Goal: Check status: Check status

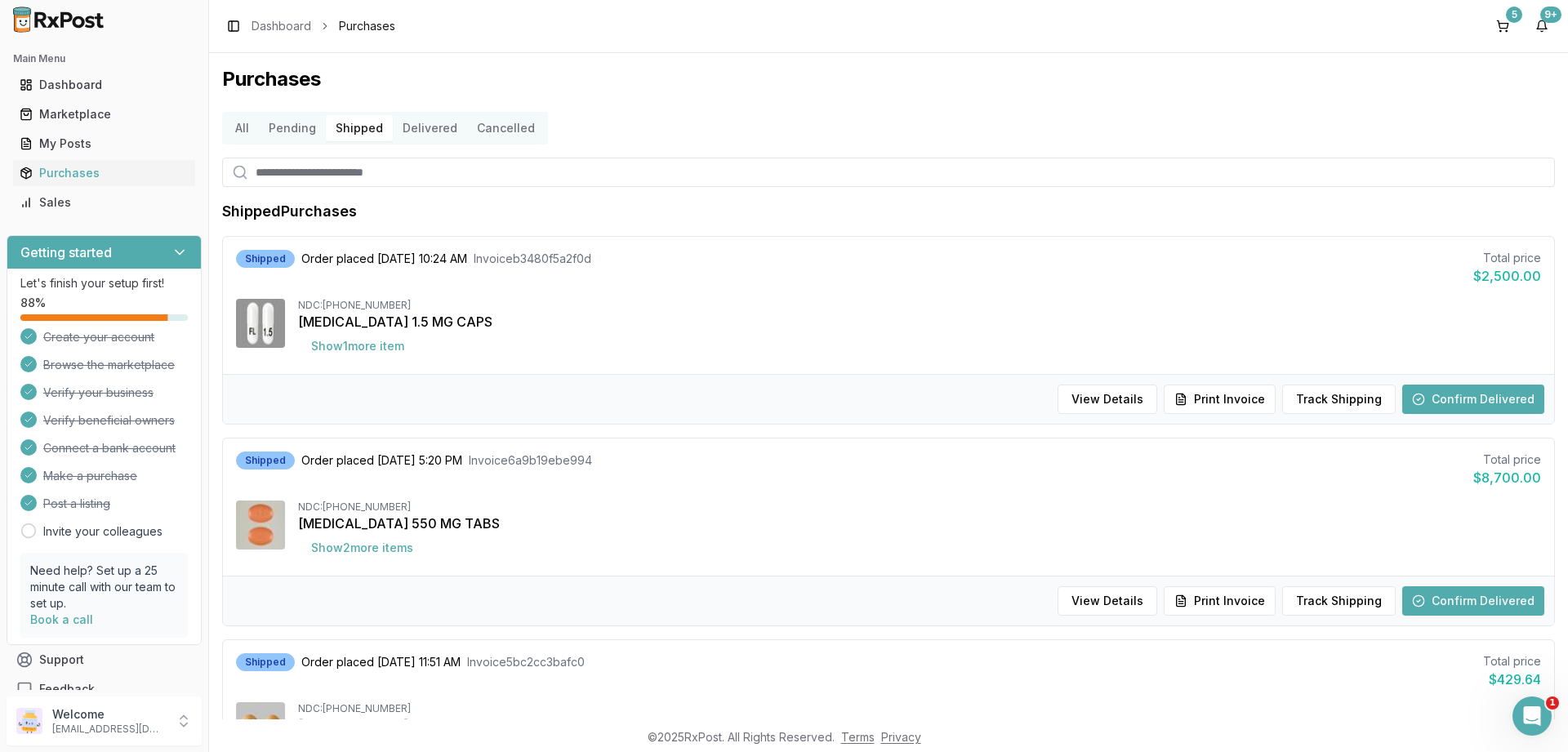
scroll to position [177, 0]
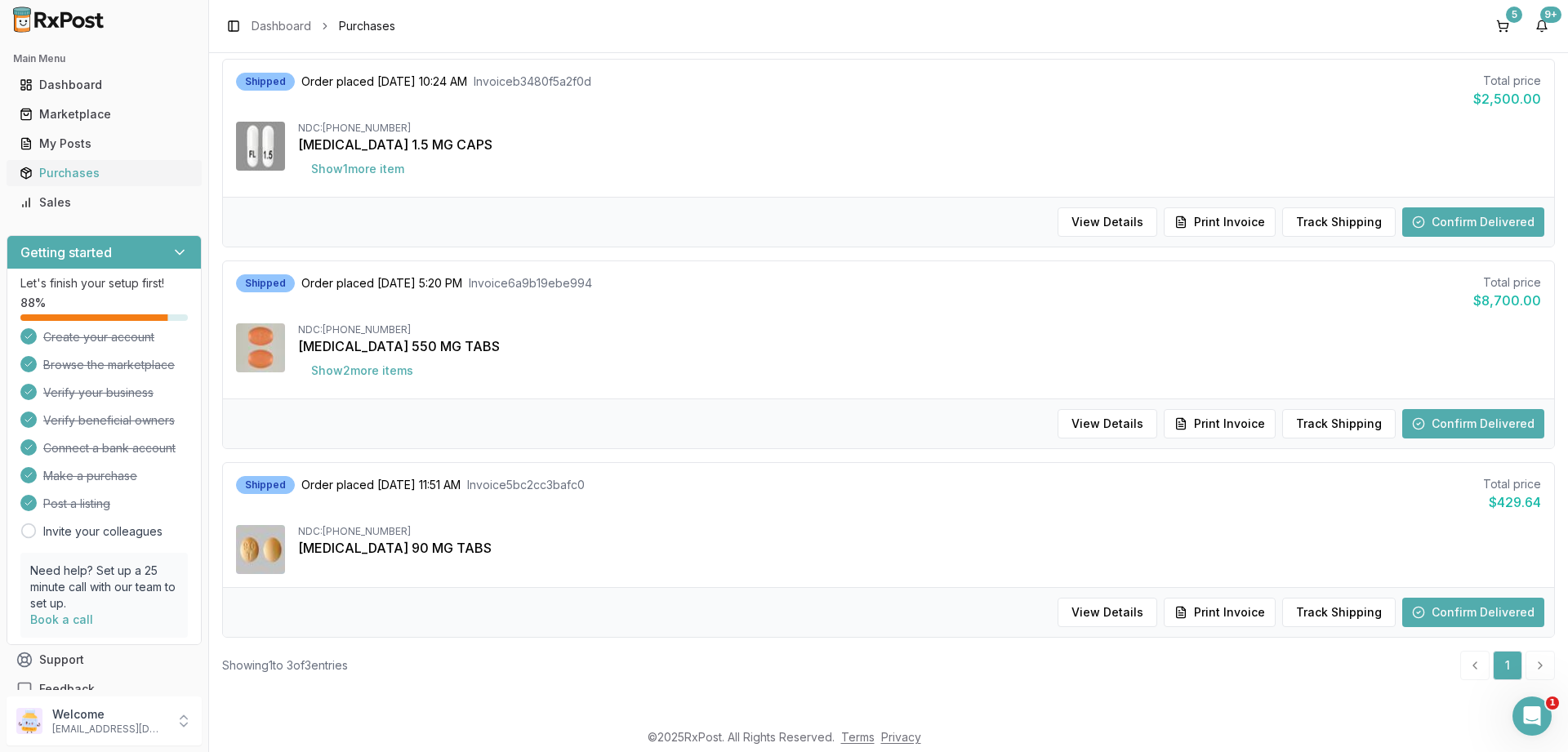
click at [61, 169] on div "Purchases" at bounding box center [105, 173] width 169 height 16
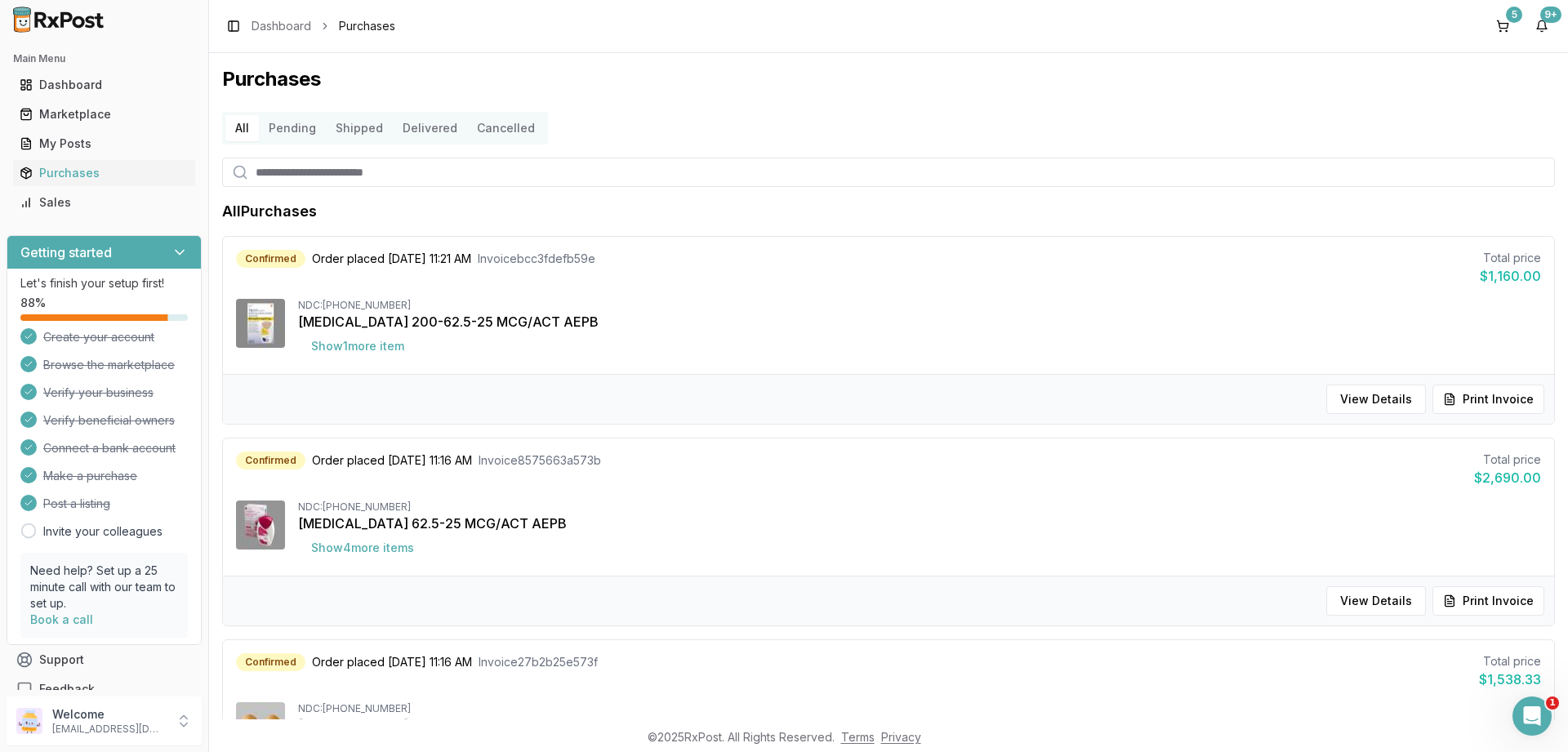
click at [423, 128] on button "Delivered" at bounding box center [430, 128] width 74 height 26
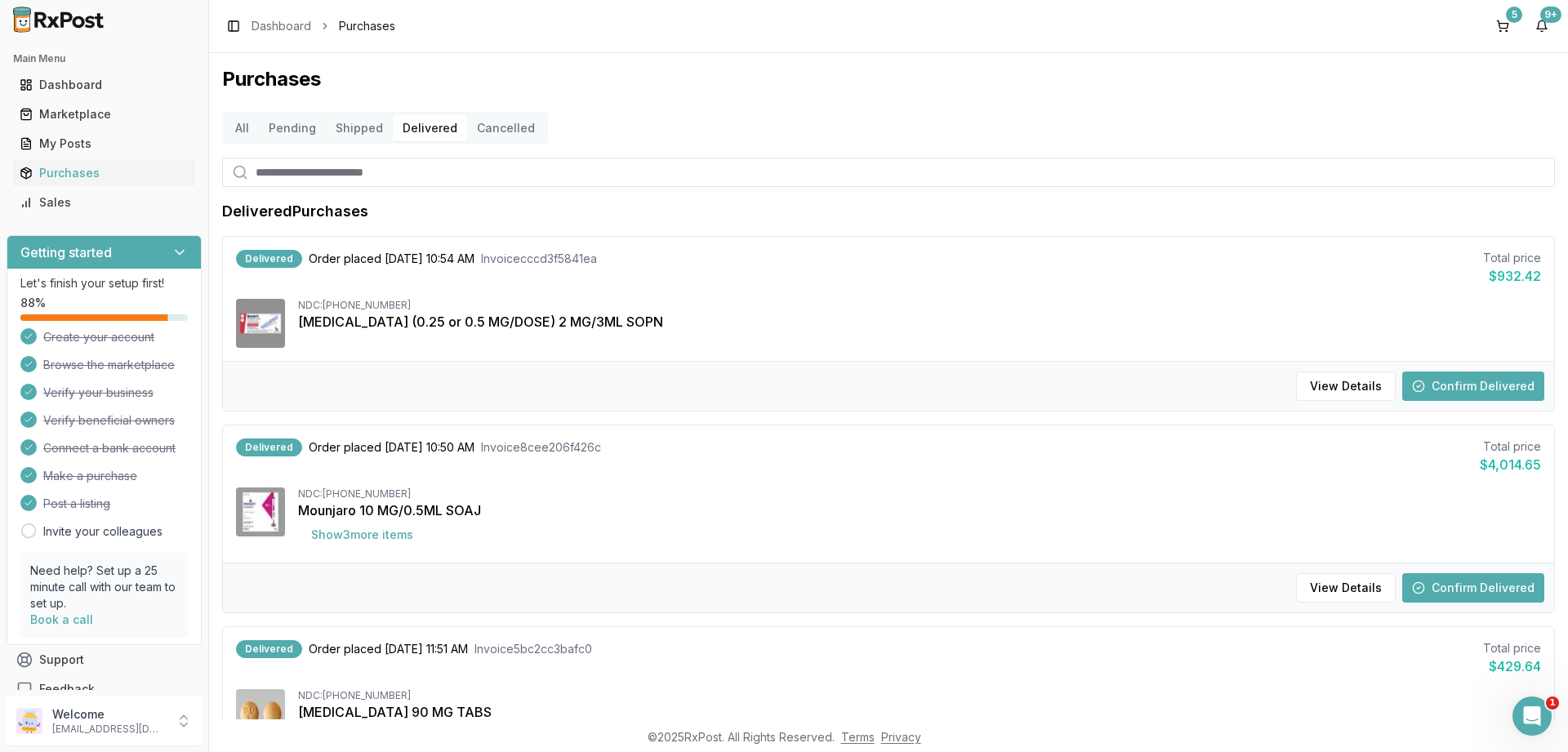
click at [1444, 386] on button "Confirm Delivered" at bounding box center [1474, 386] width 142 height 29
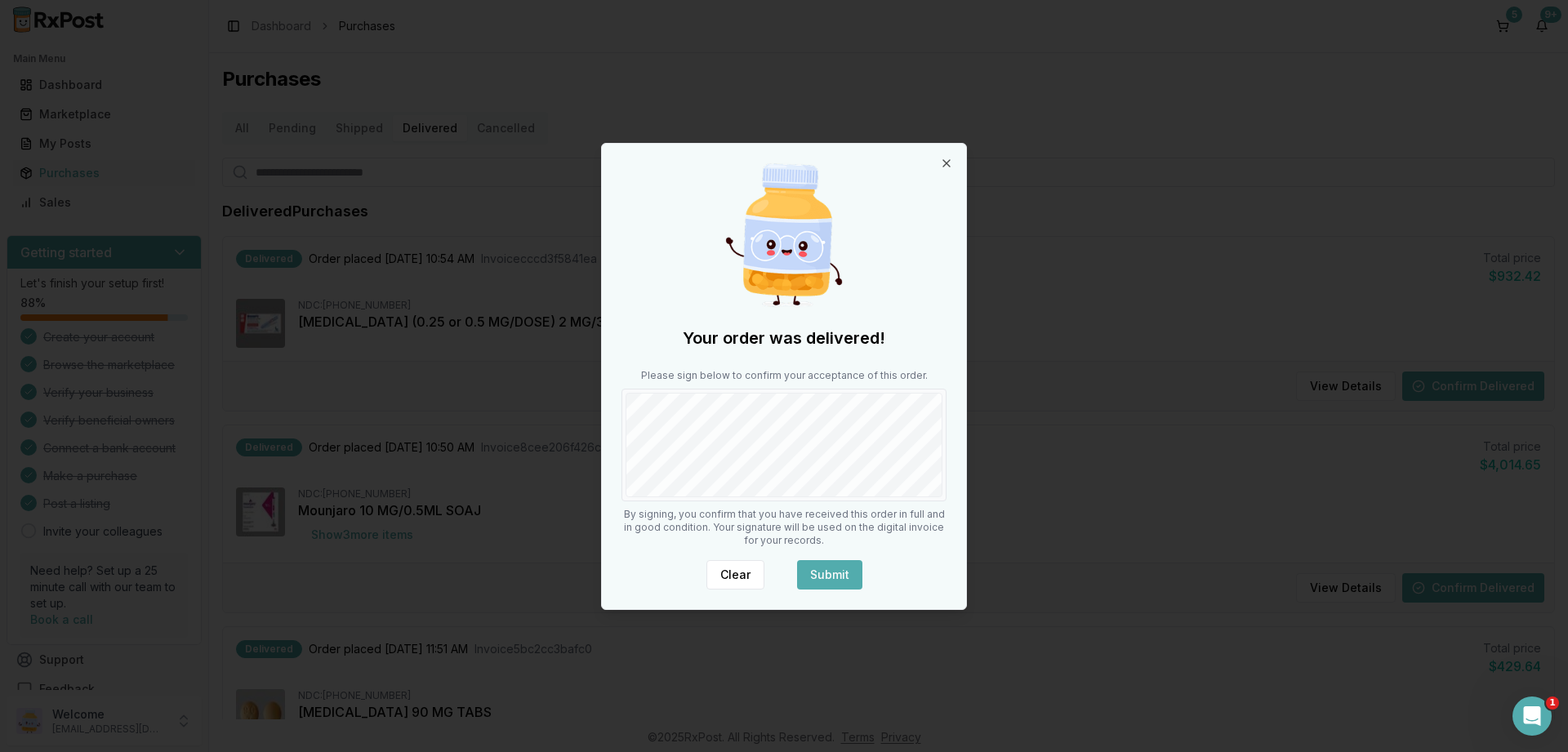
drag, startPoint x: 835, startPoint y: 570, endPoint x: 847, endPoint y: 560, distance: 15.6
click at [843, 563] on button "Submit" at bounding box center [830, 575] width 66 height 29
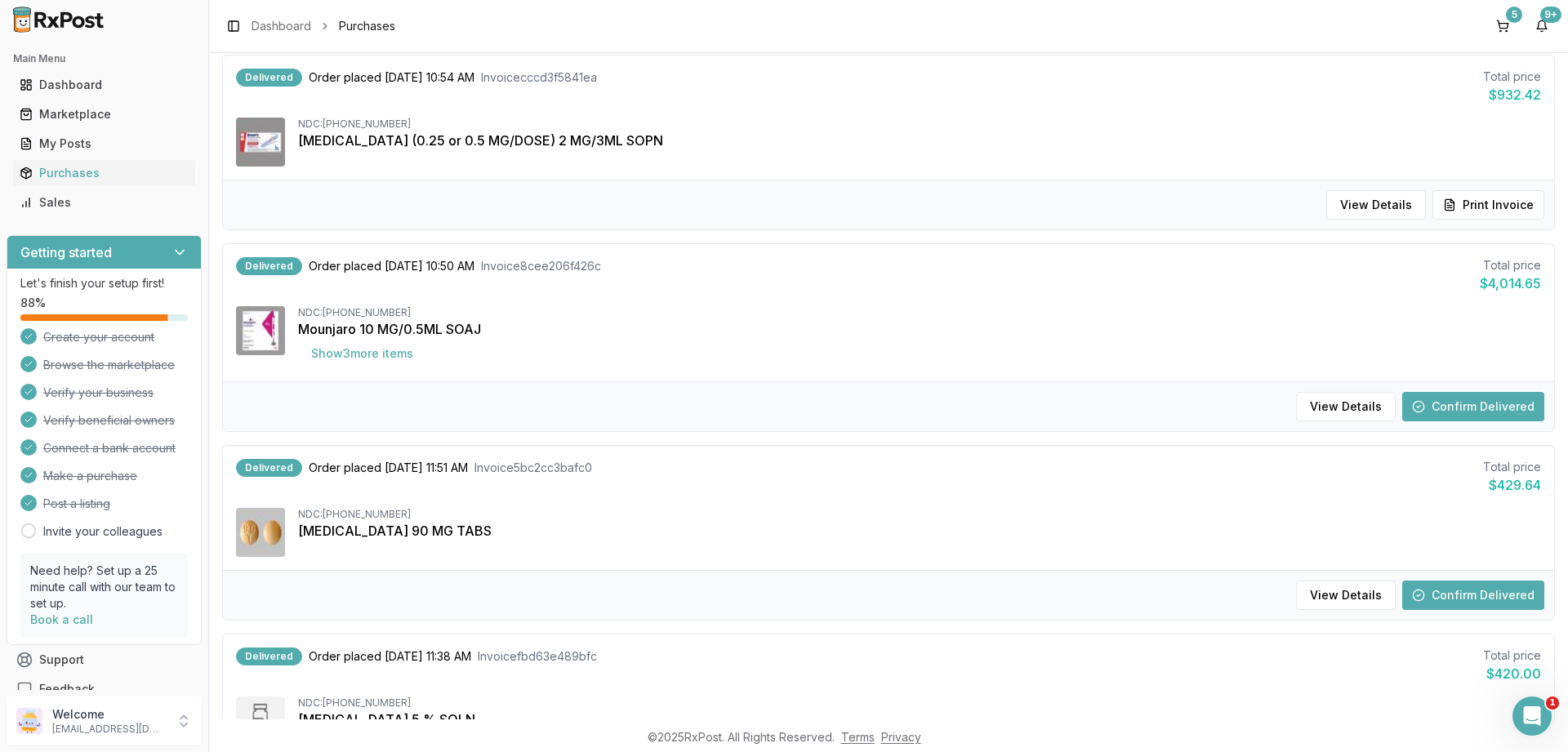
scroll to position [294, 0]
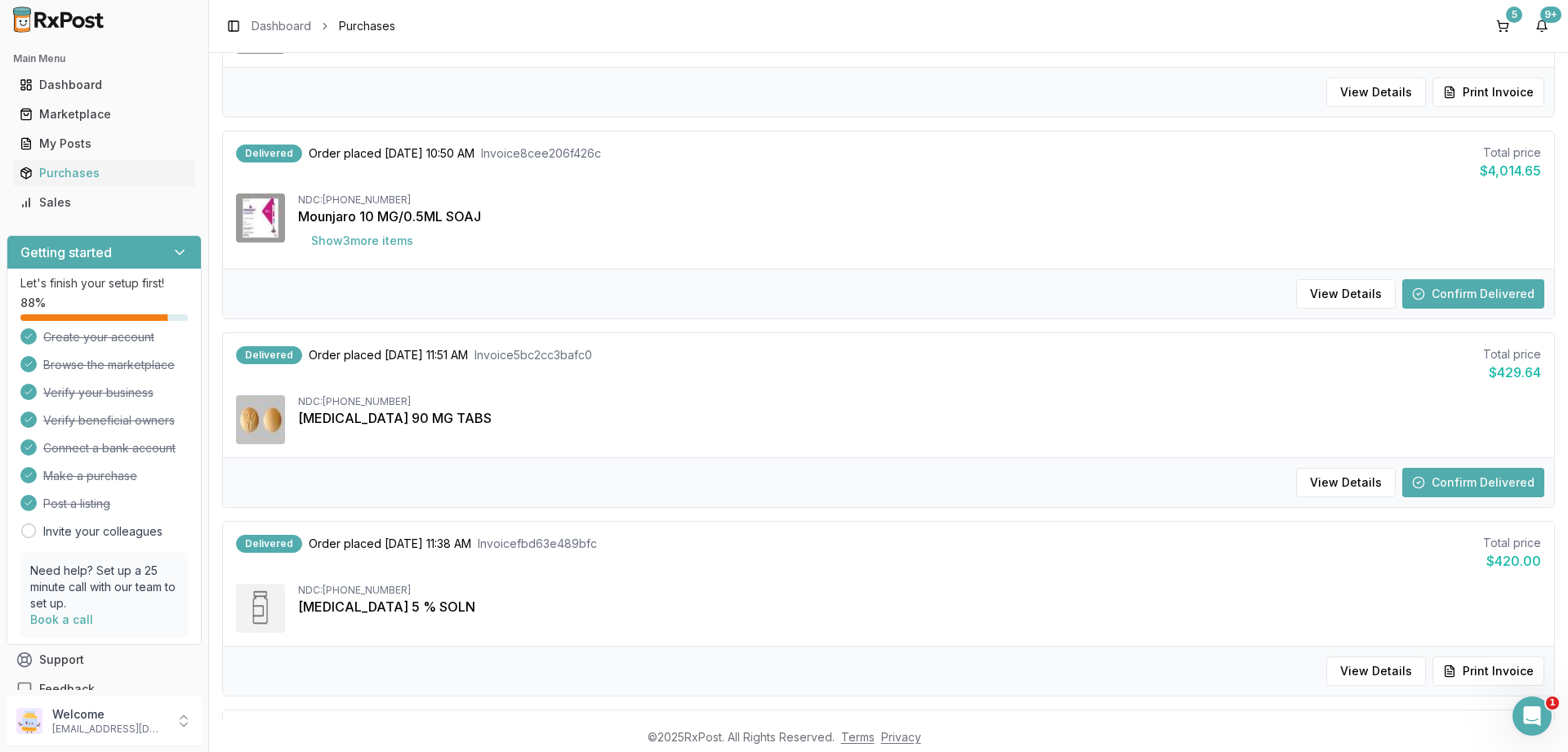
click at [1461, 481] on button "Confirm Delivered" at bounding box center [1474, 483] width 142 height 29
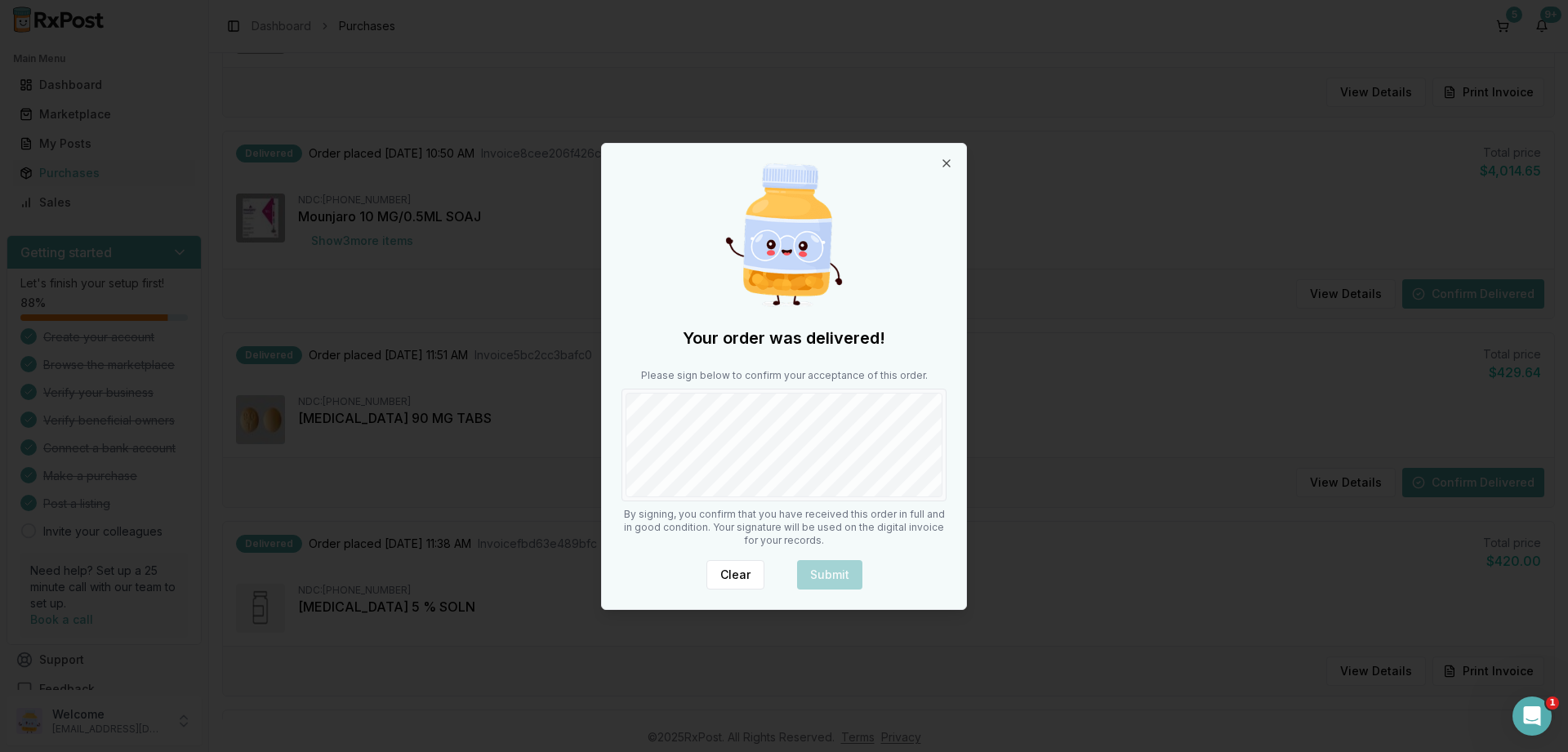
click at [703, 507] on div "Your order was delivered! Please sign below to confirm your acceptance of this …" at bounding box center [784, 376] width 364 height 466
click at [844, 576] on button "Submit" at bounding box center [830, 575] width 66 height 29
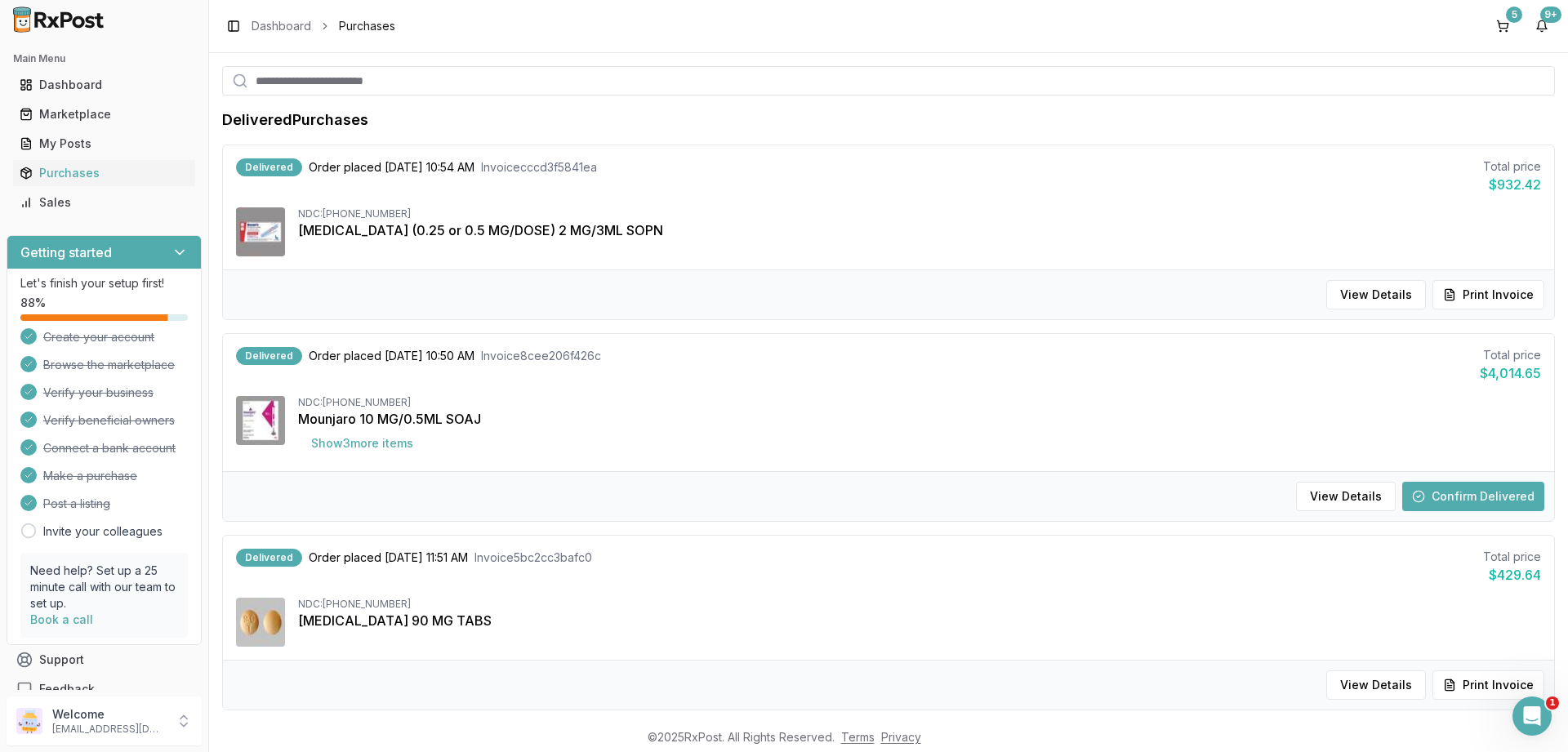
scroll to position [0, 0]
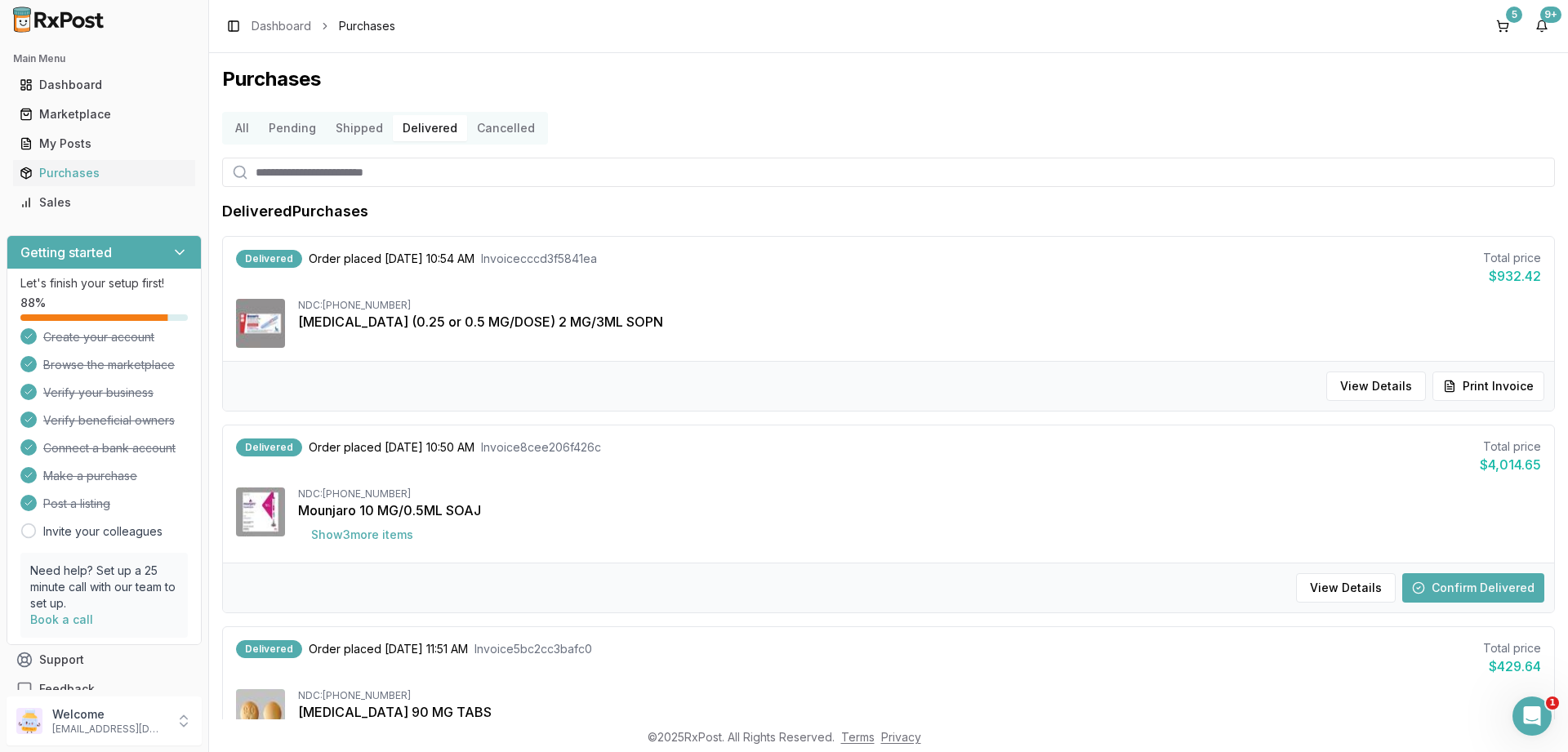
click at [370, 131] on button "Shipped" at bounding box center [359, 128] width 67 height 26
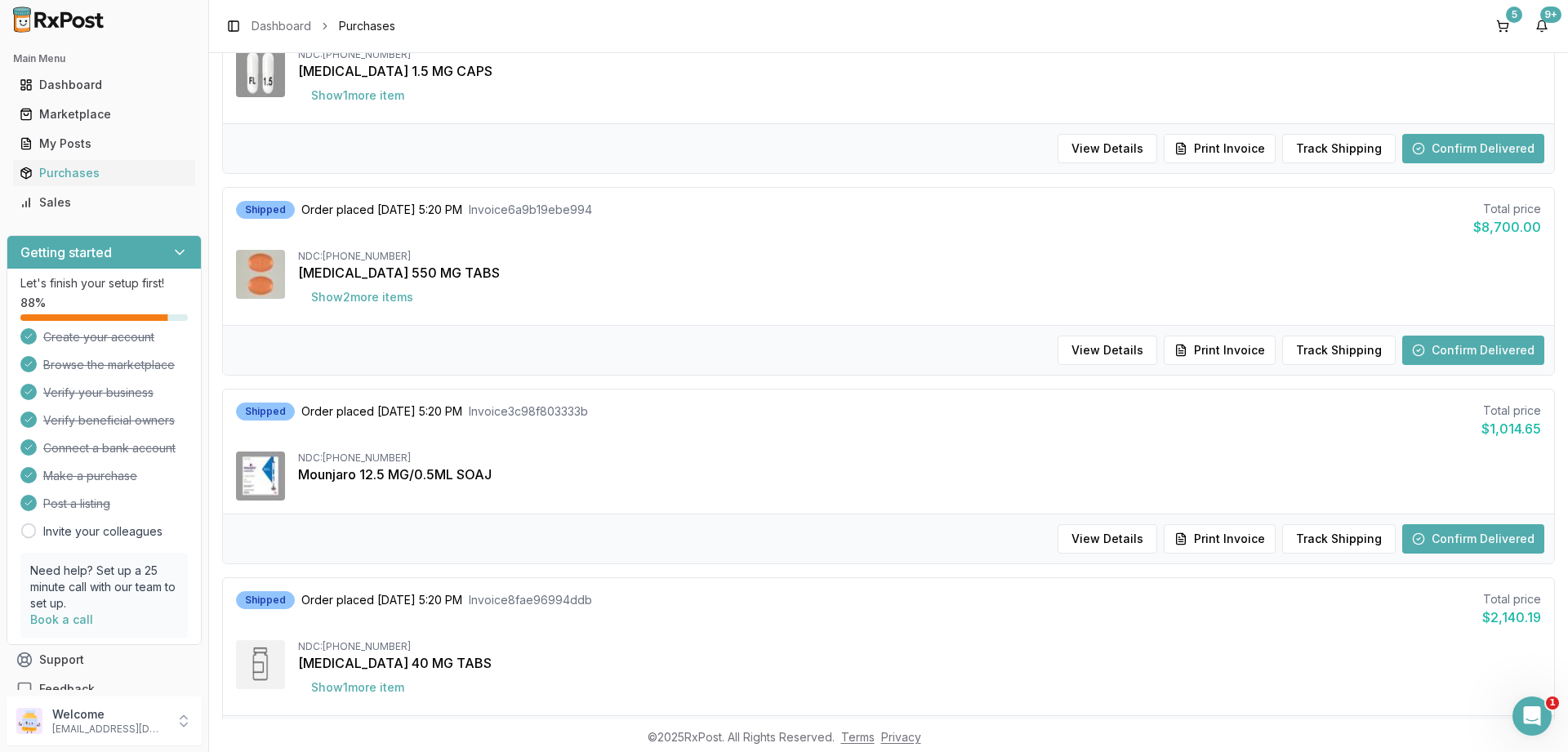
scroll to position [1078, 0]
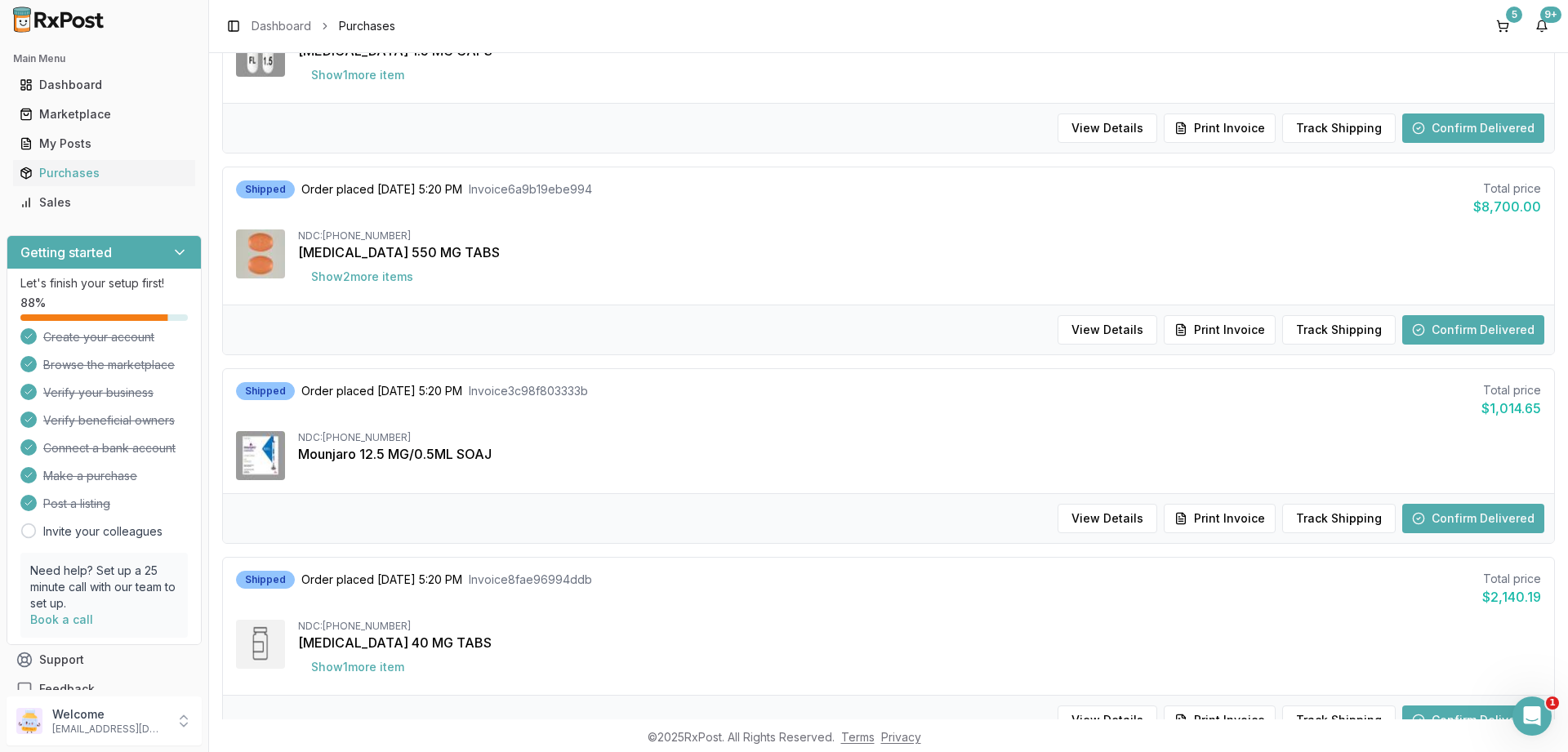
click at [1463, 509] on button "Confirm Delivered" at bounding box center [1474, 519] width 142 height 29
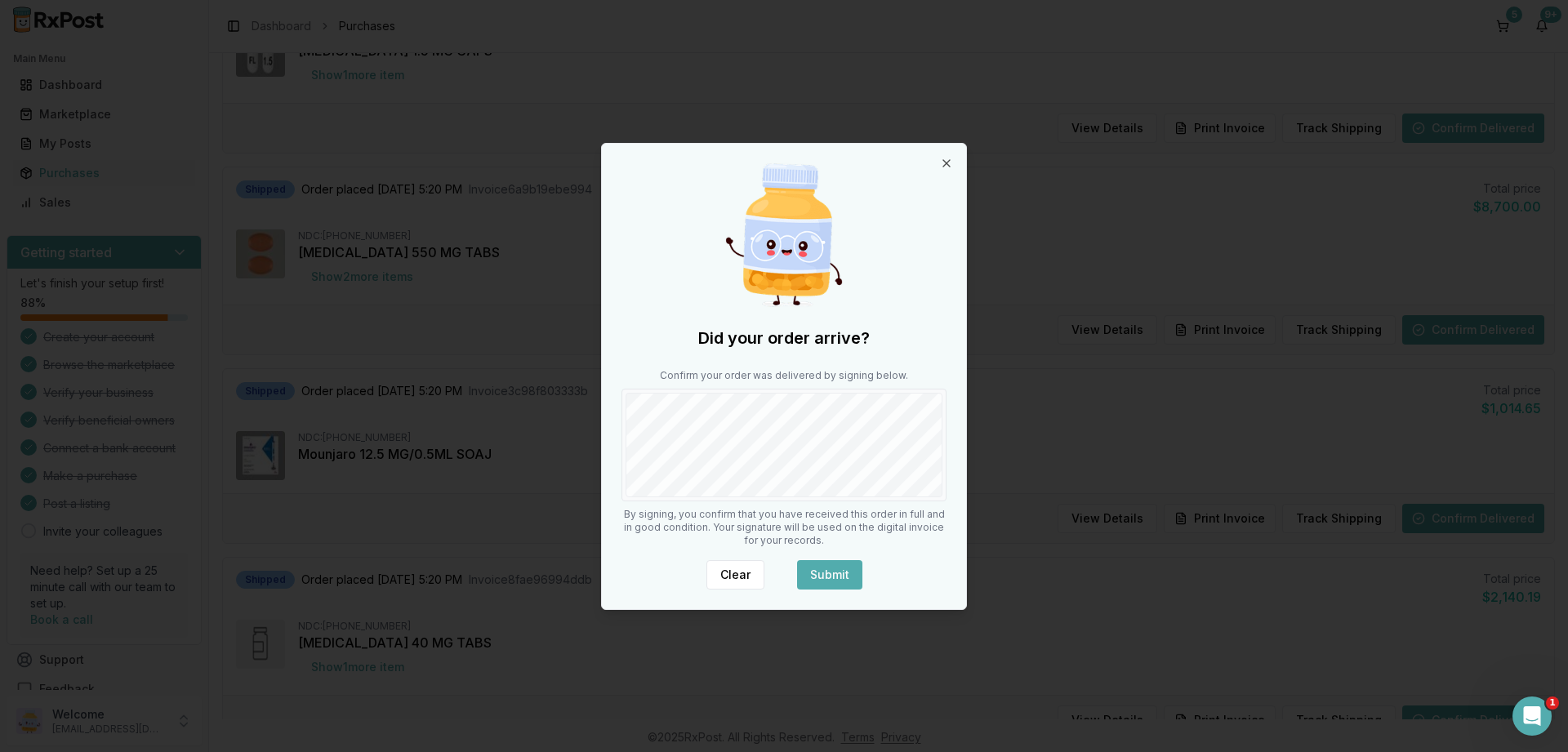
click at [837, 570] on button "Submit" at bounding box center [830, 575] width 66 height 29
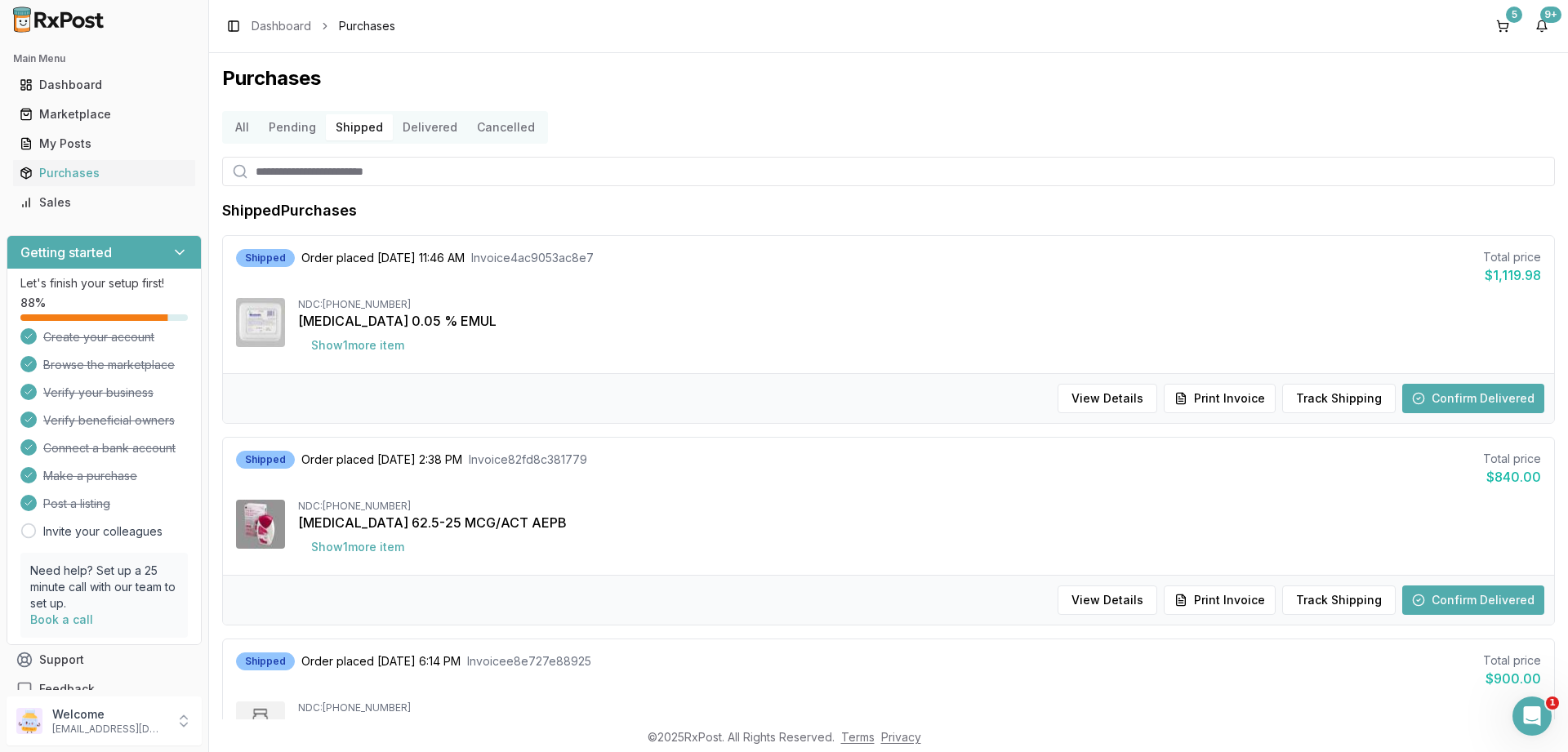
scroll to position [0, 0]
click at [433, 126] on button "Delivered" at bounding box center [430, 128] width 74 height 26
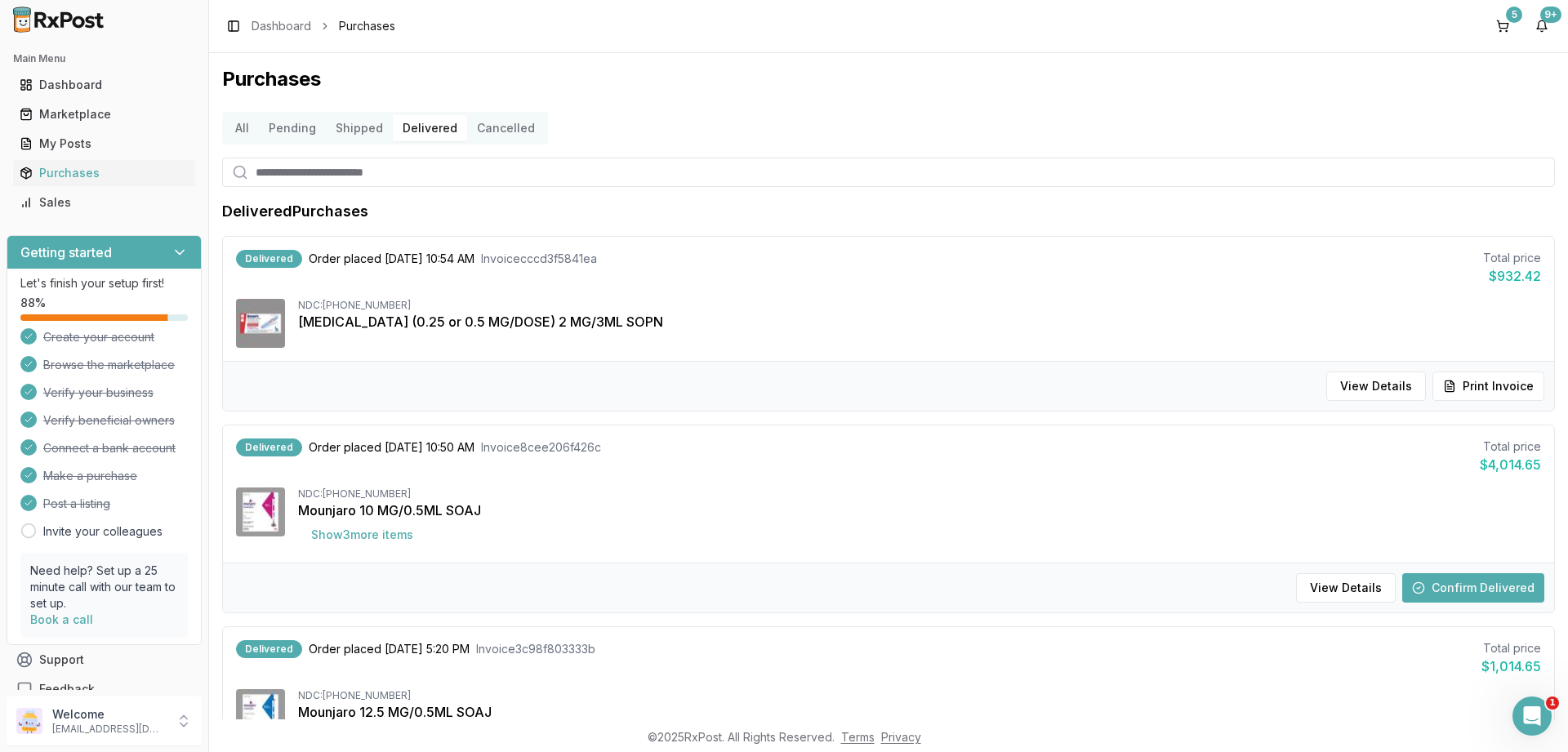
click at [1508, 582] on button "Confirm Delivered" at bounding box center [1474, 588] width 142 height 29
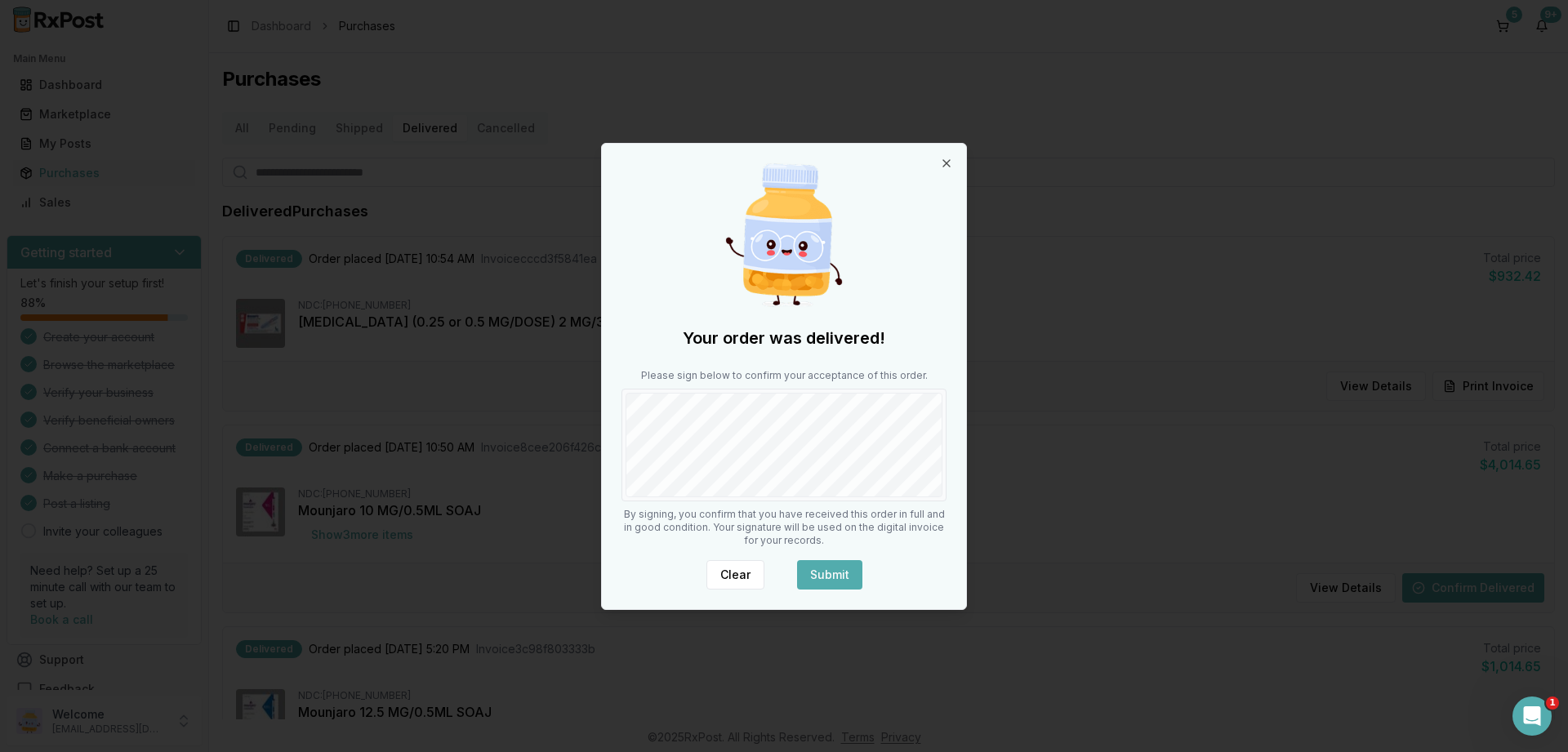
click at [856, 572] on button "Submit" at bounding box center [830, 575] width 66 height 29
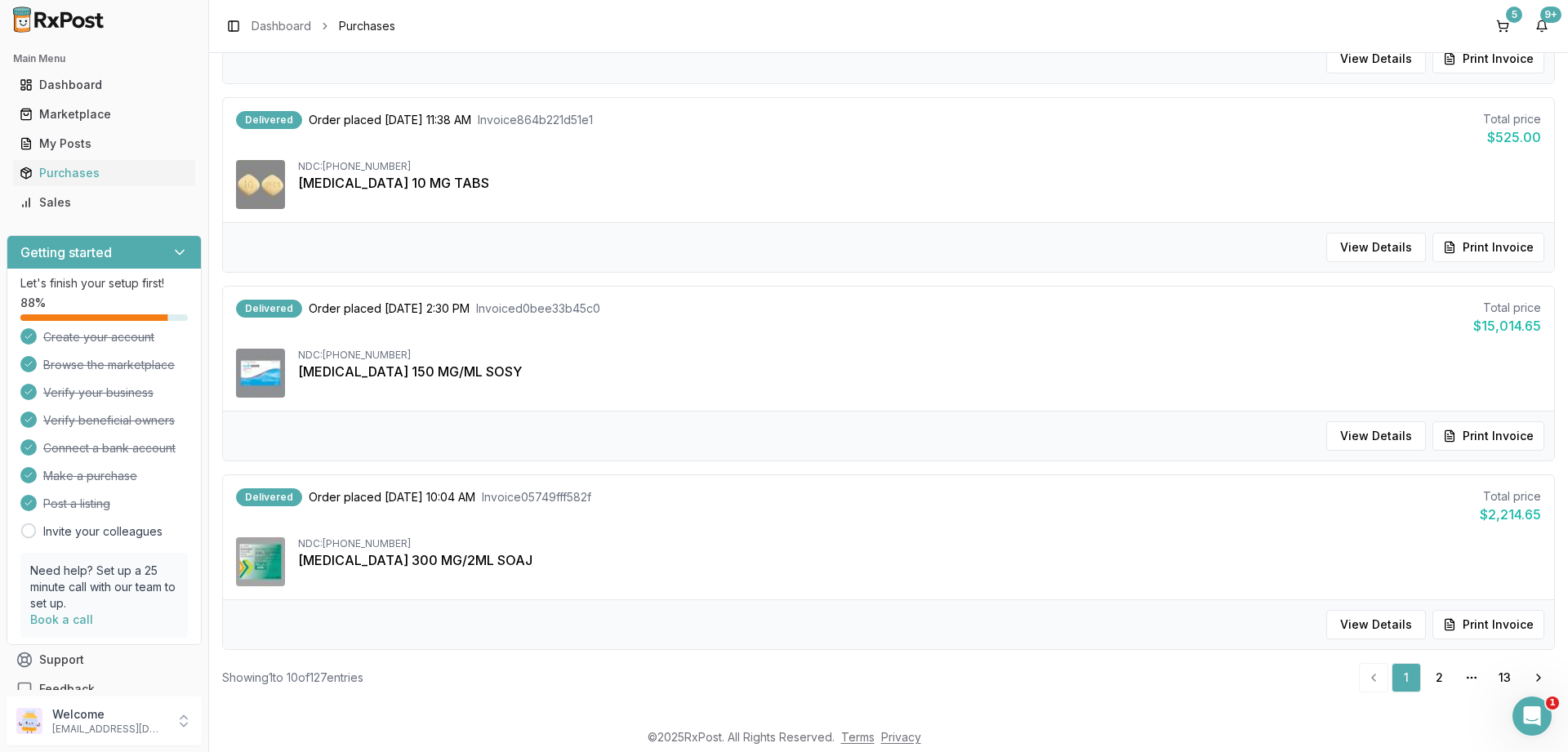
scroll to position [1498, 0]
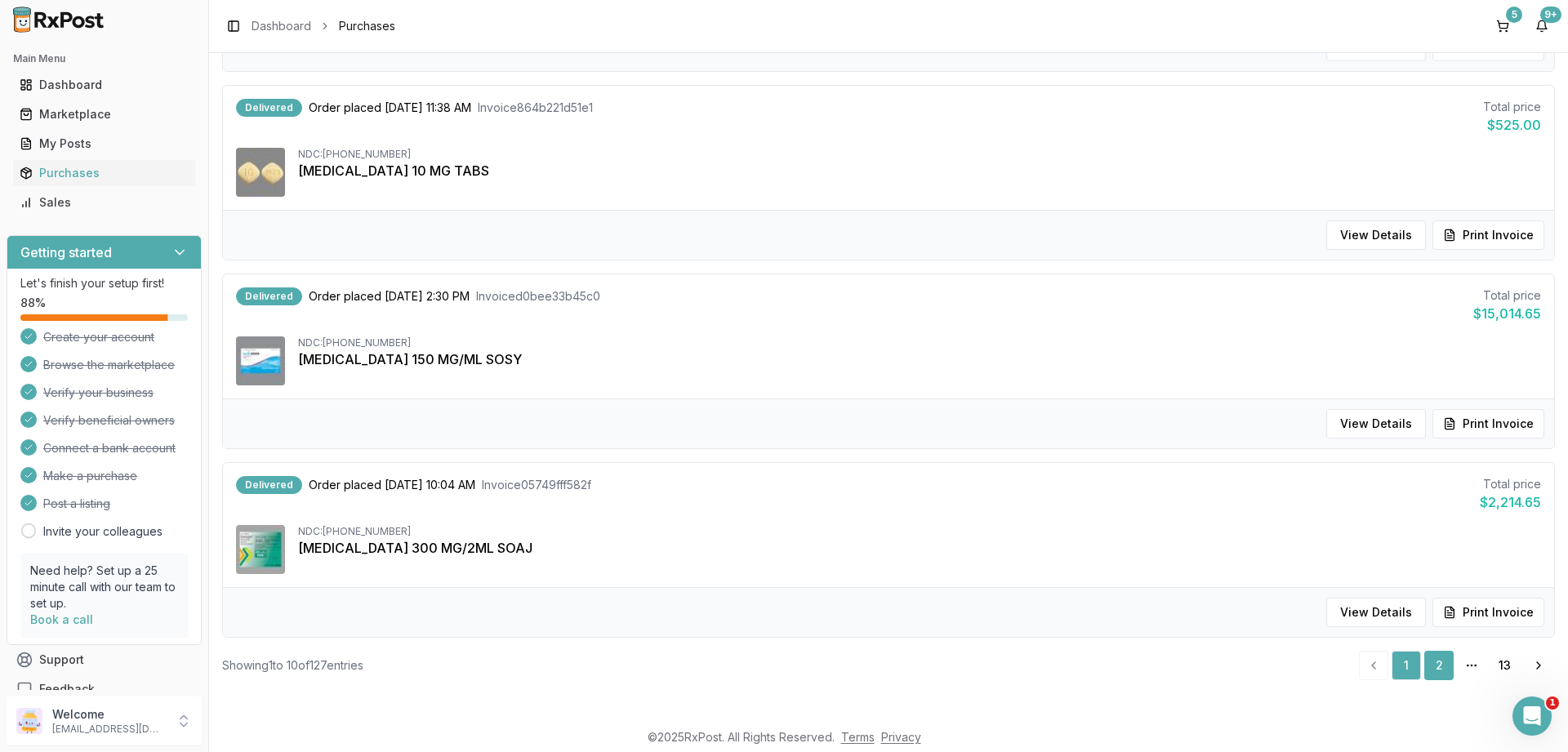
click at [1443, 665] on link "2" at bounding box center [1439, 666] width 29 height 29
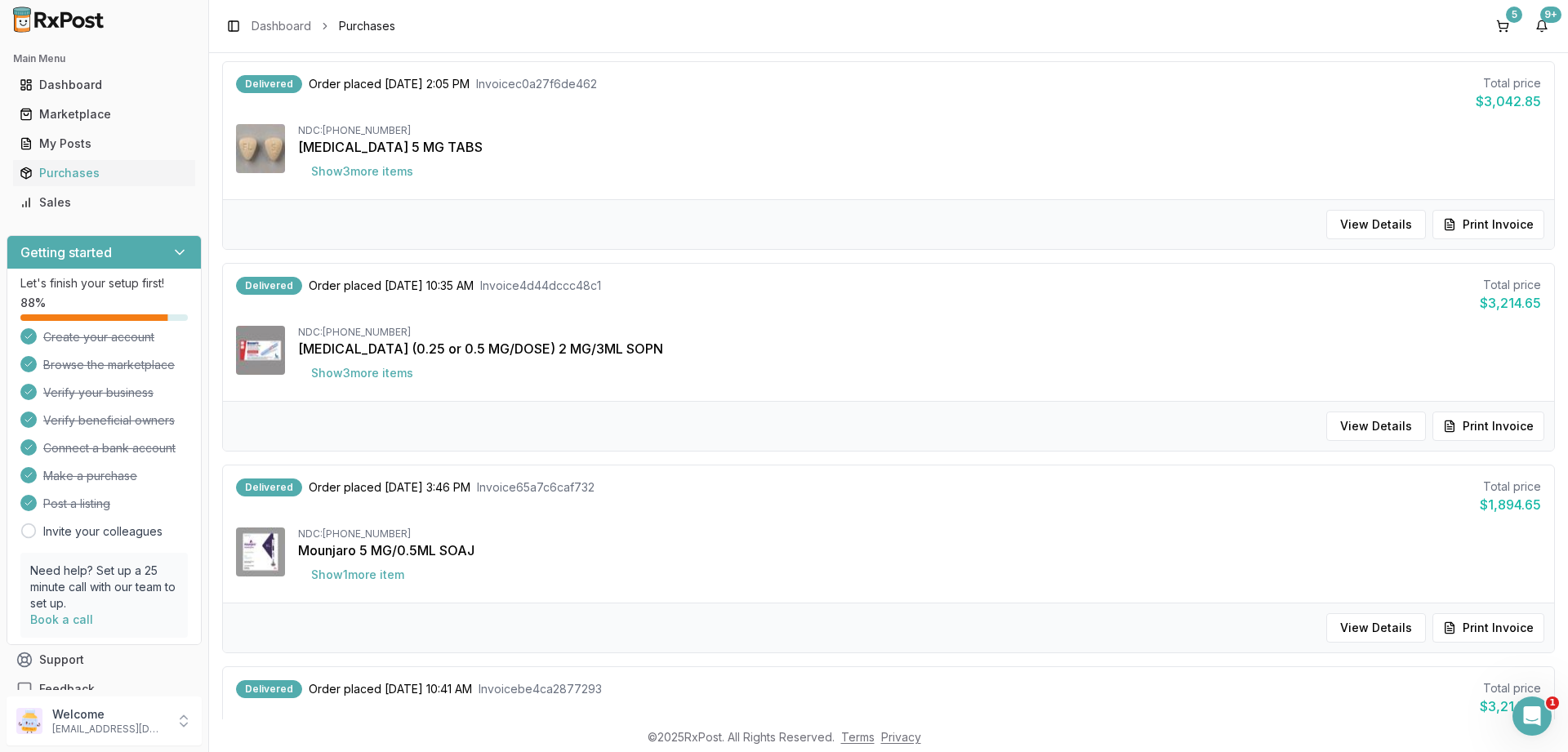
scroll to position [1551, 0]
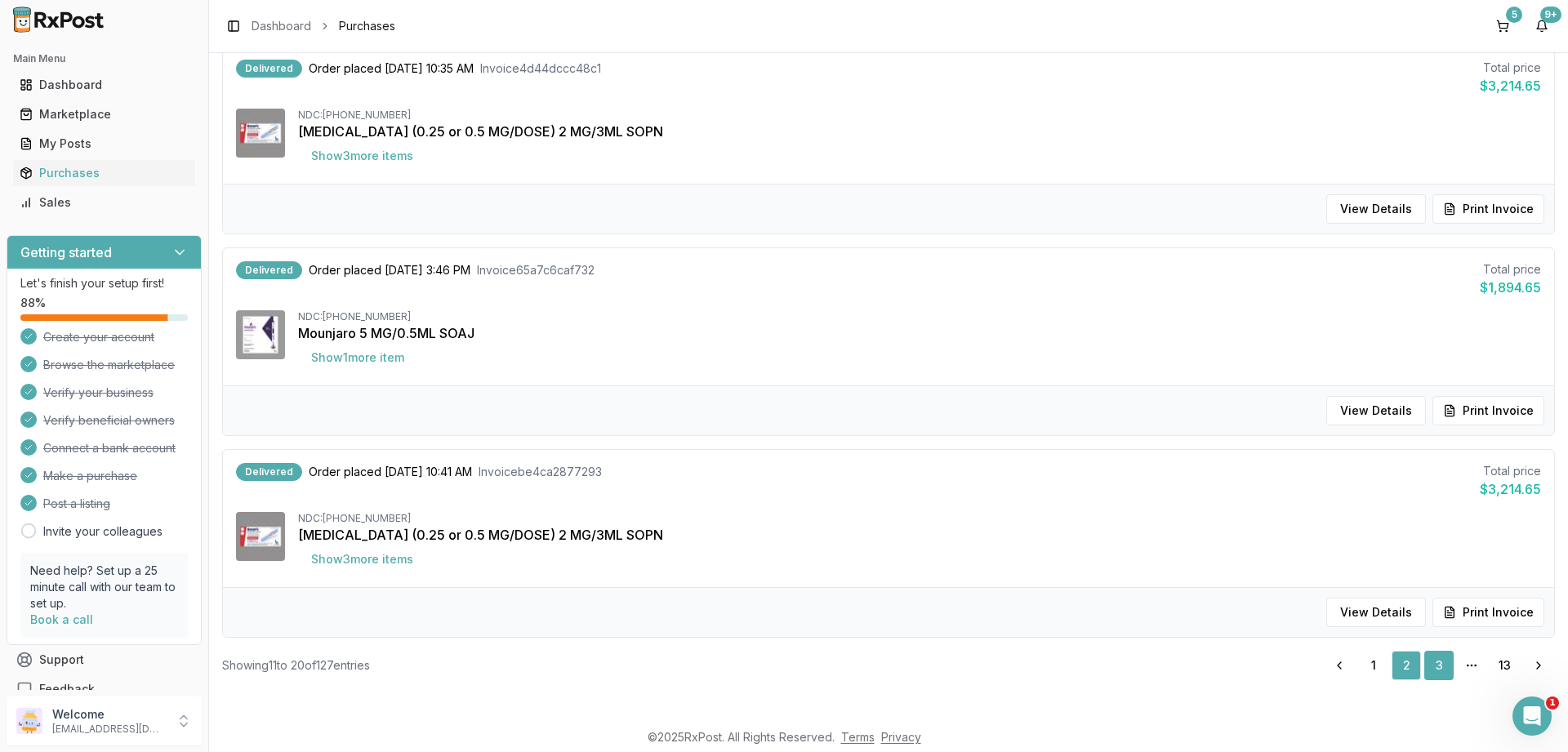
click at [1439, 658] on link "3" at bounding box center [1439, 666] width 29 height 29
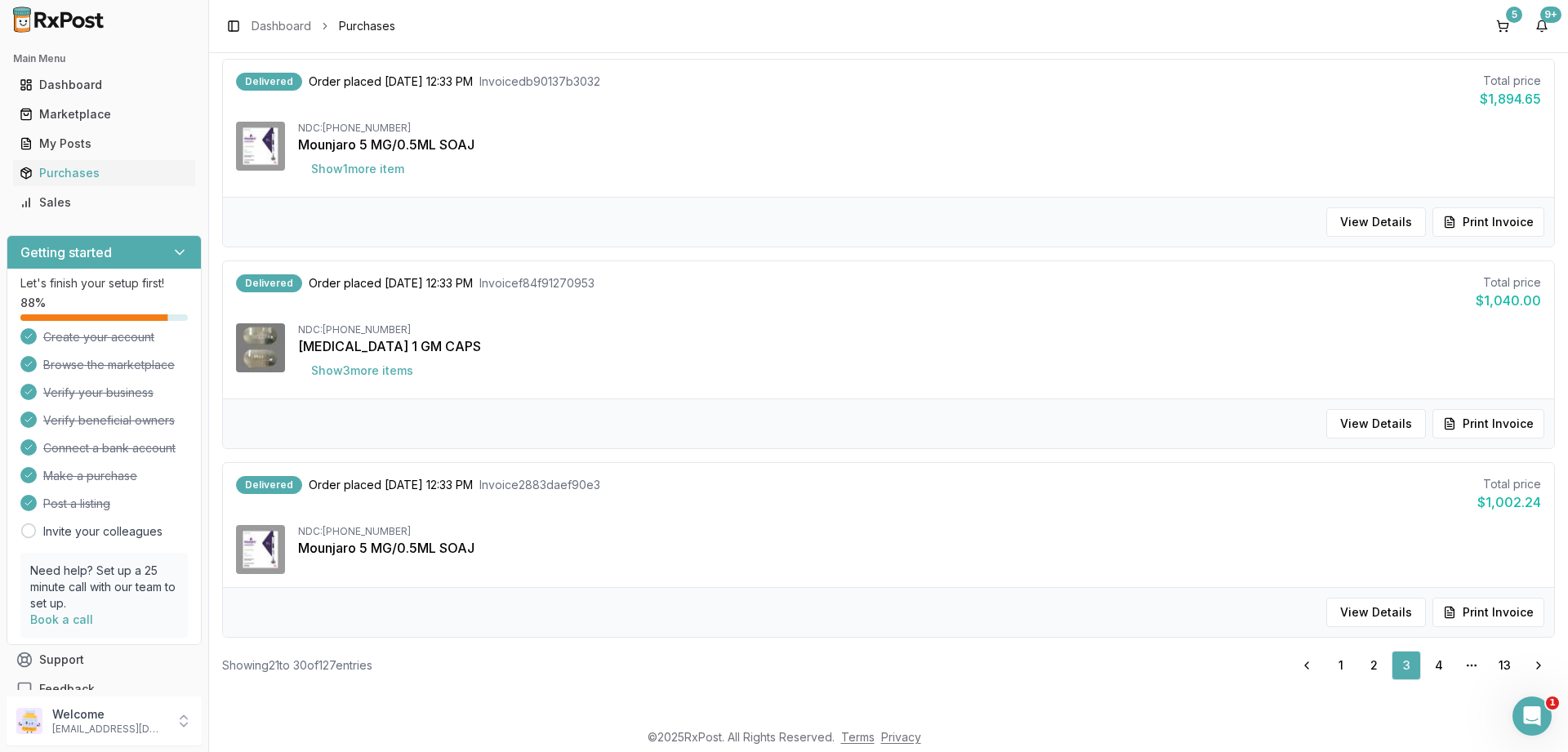
scroll to position [59, 0]
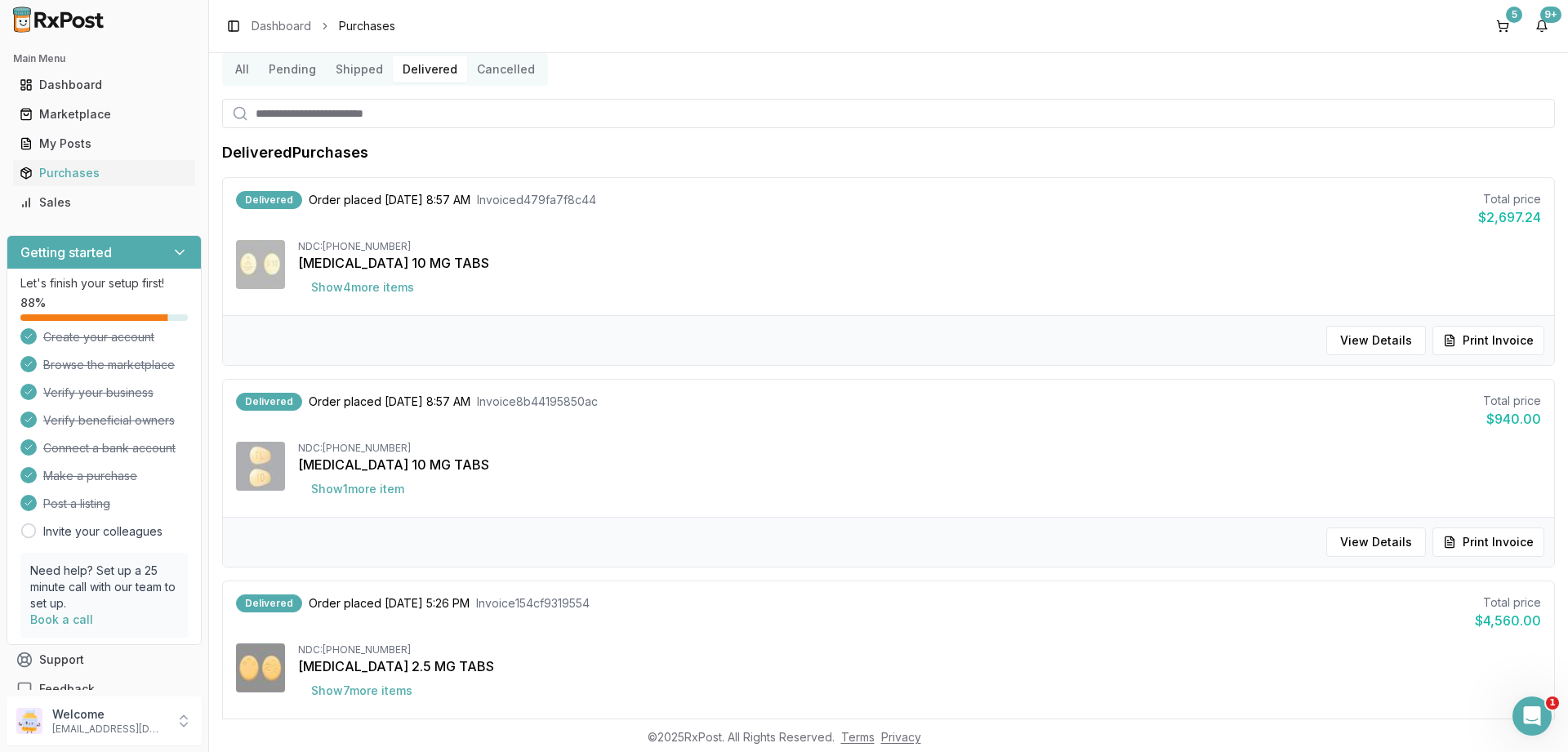
click at [356, 69] on button "Shipped" at bounding box center [359, 69] width 67 height 26
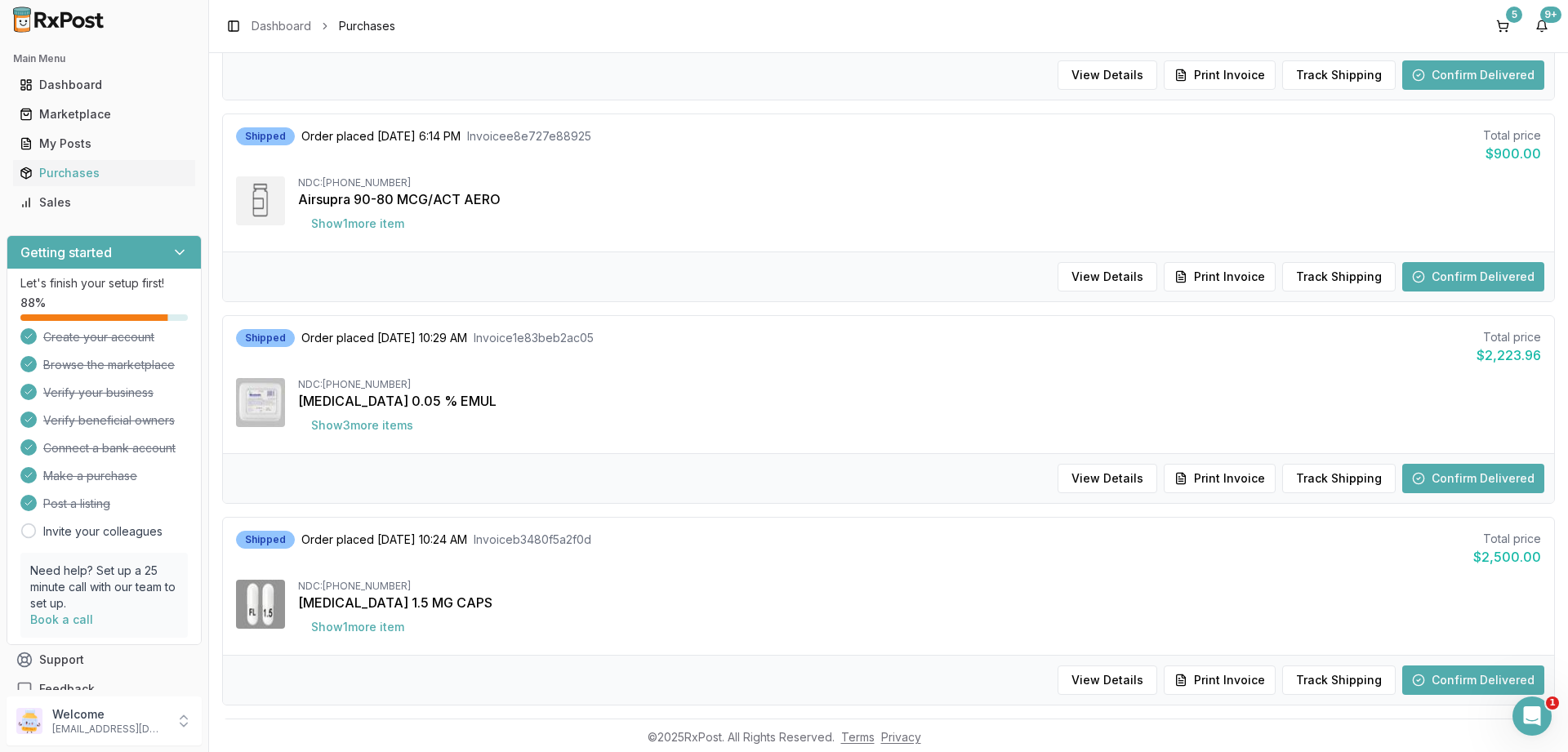
scroll to position [549, 0]
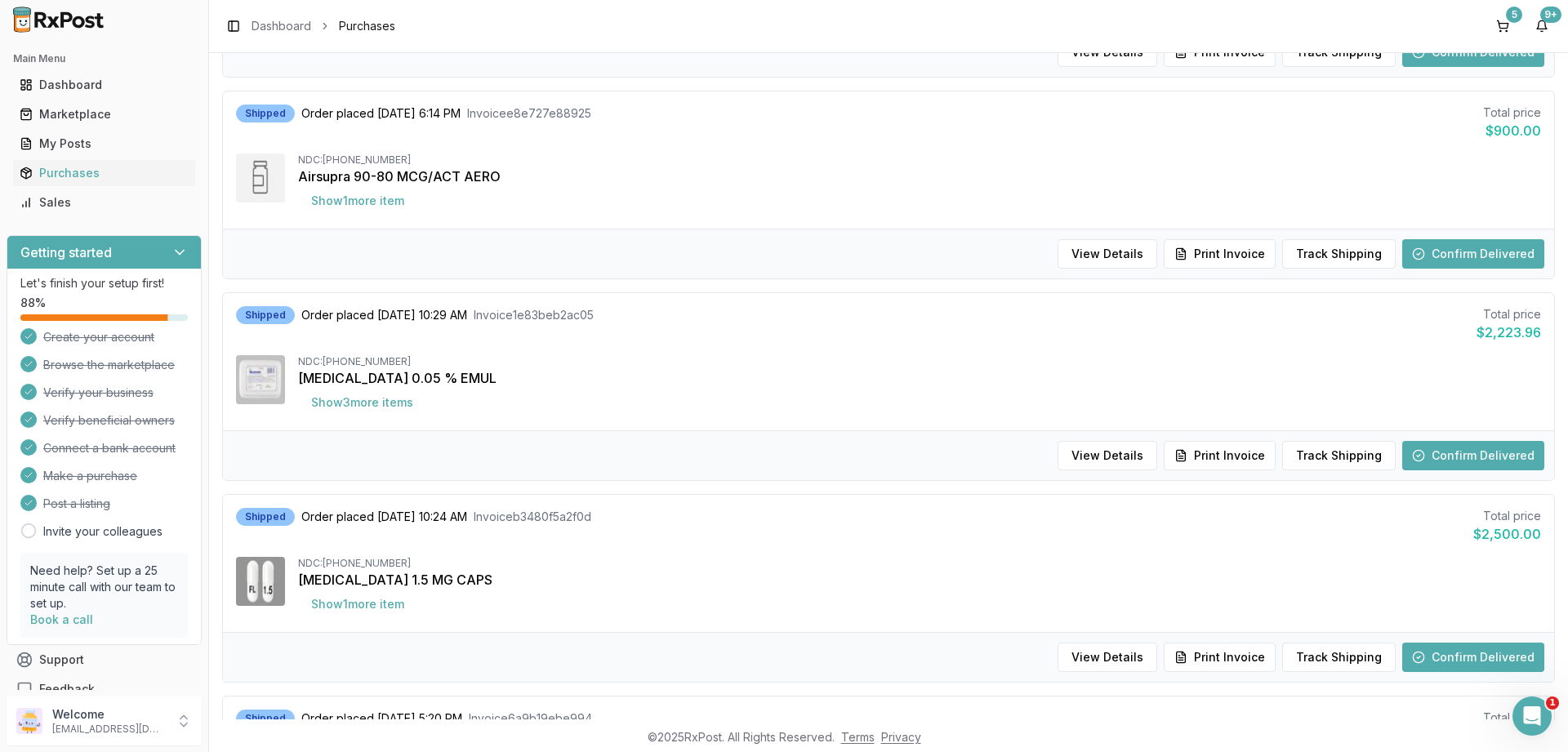
click at [1495, 643] on button "Confirm Delivered" at bounding box center [1474, 658] width 142 height 29
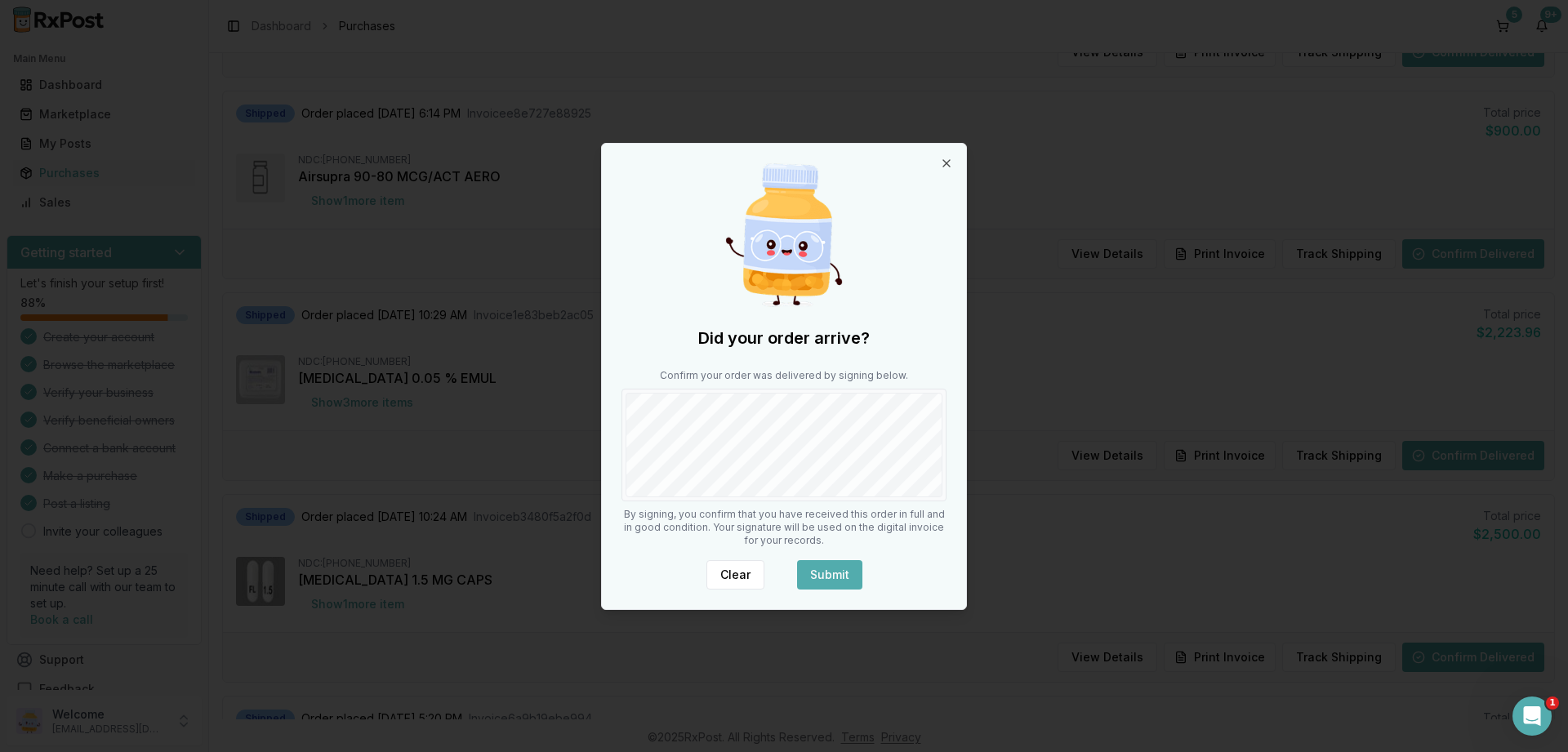
click at [849, 578] on button "Submit" at bounding box center [830, 575] width 66 height 29
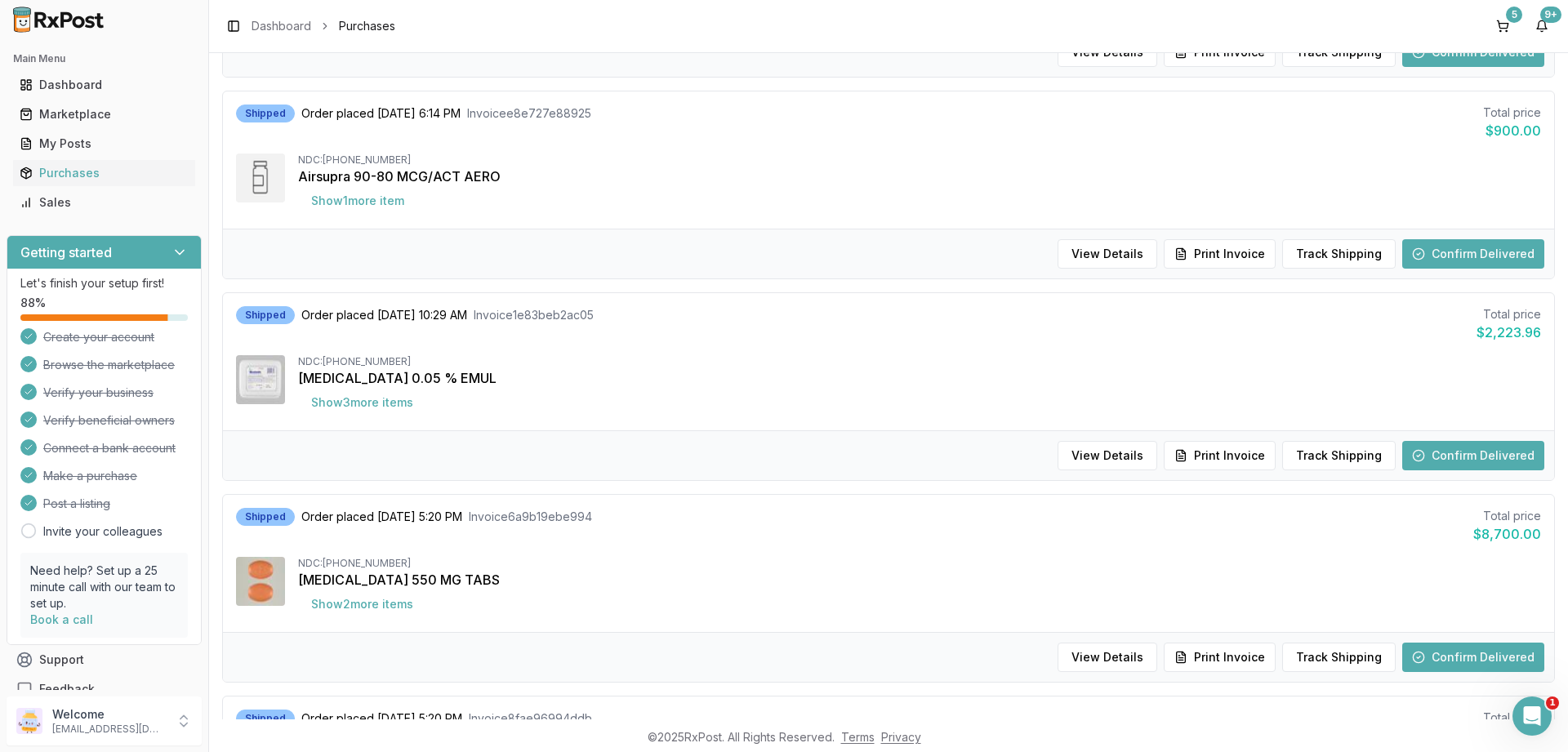
click at [1507, 652] on button "Confirm Delivered" at bounding box center [1474, 658] width 142 height 29
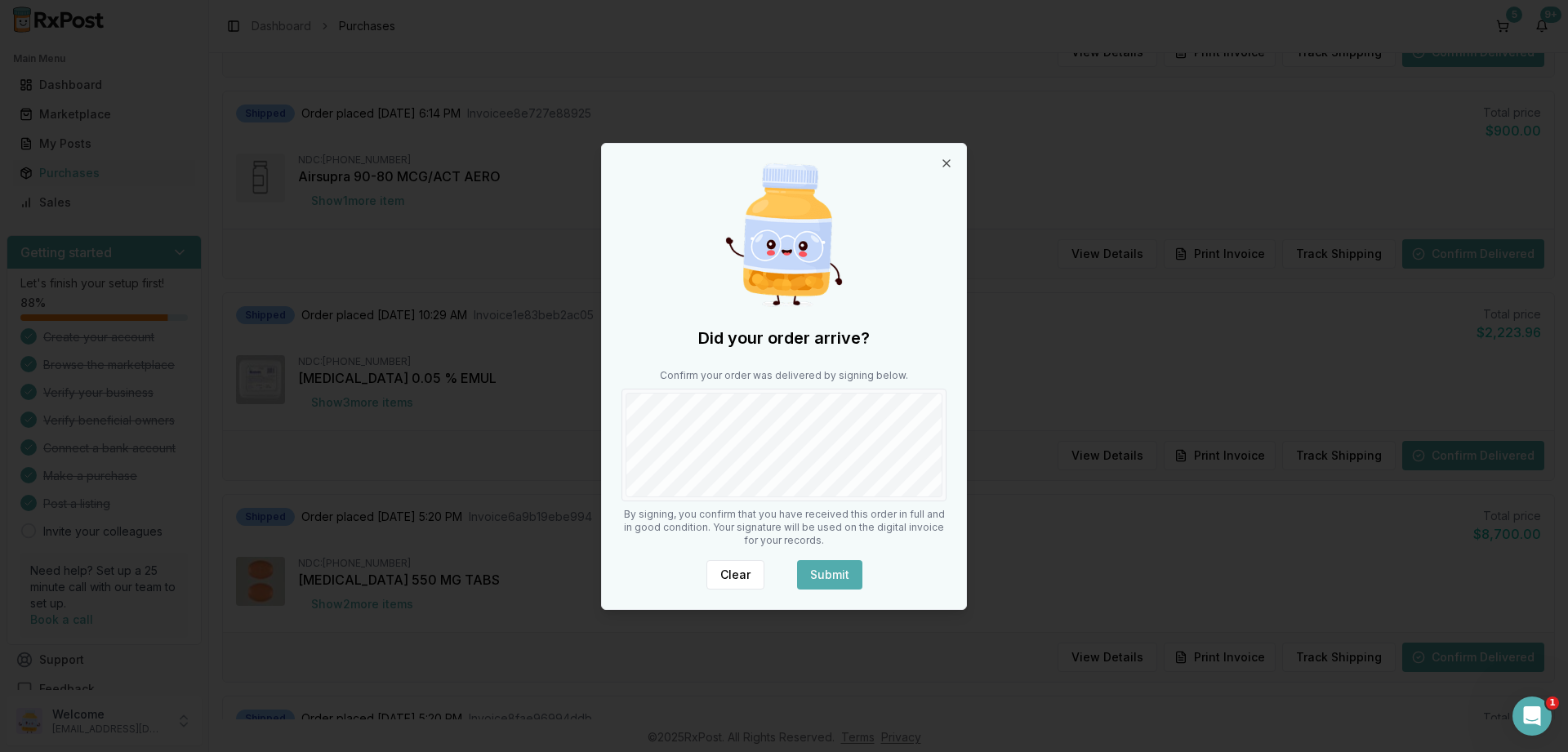
click at [840, 567] on button "Submit" at bounding box center [830, 575] width 66 height 29
